Goal: Use online tool/utility: Utilize a website feature to perform a specific function

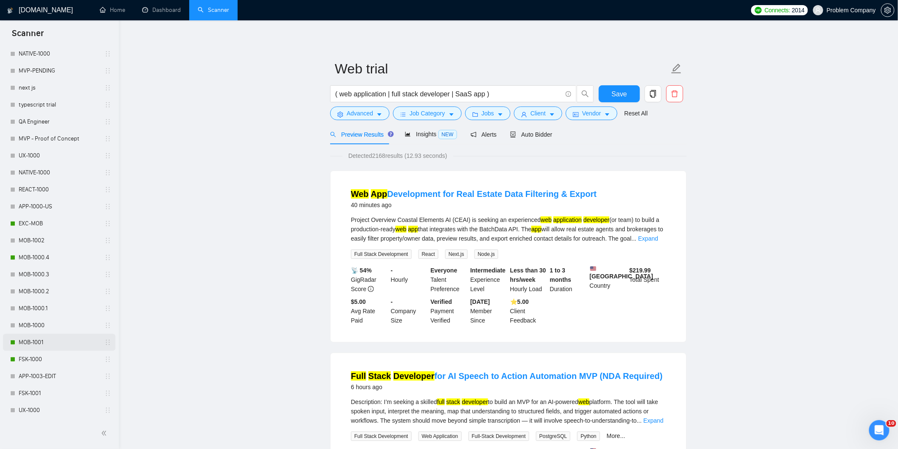
scroll to position [330, 0]
click at [40, 189] on link "MOB-1000.4" at bounding box center [59, 189] width 81 height 17
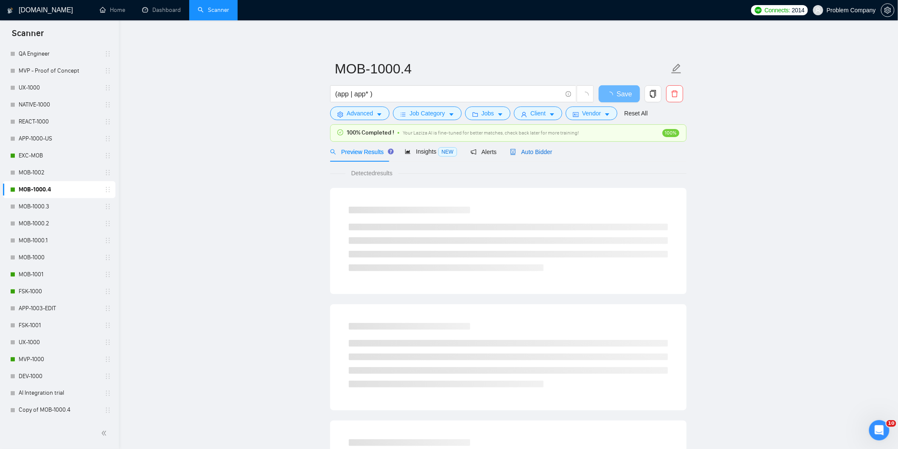
click at [531, 149] on span "Auto Bidder" at bounding box center [531, 151] width 42 height 7
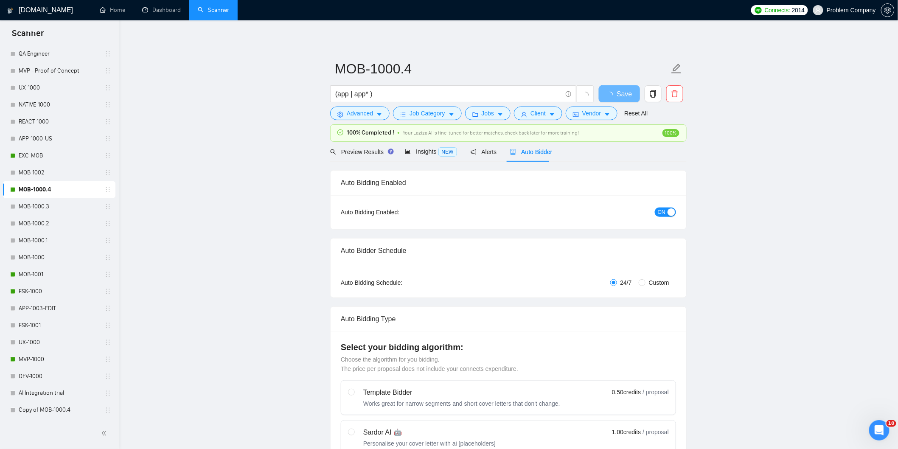
click at [543, 152] on span "Auto Bidder" at bounding box center [531, 151] width 42 height 7
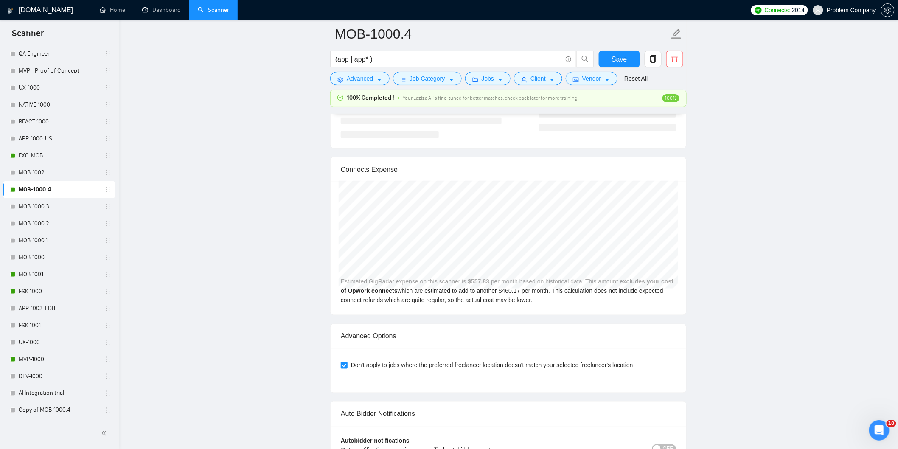
scroll to position [1602, 0]
